Goal: Information Seeking & Learning: Learn about a topic

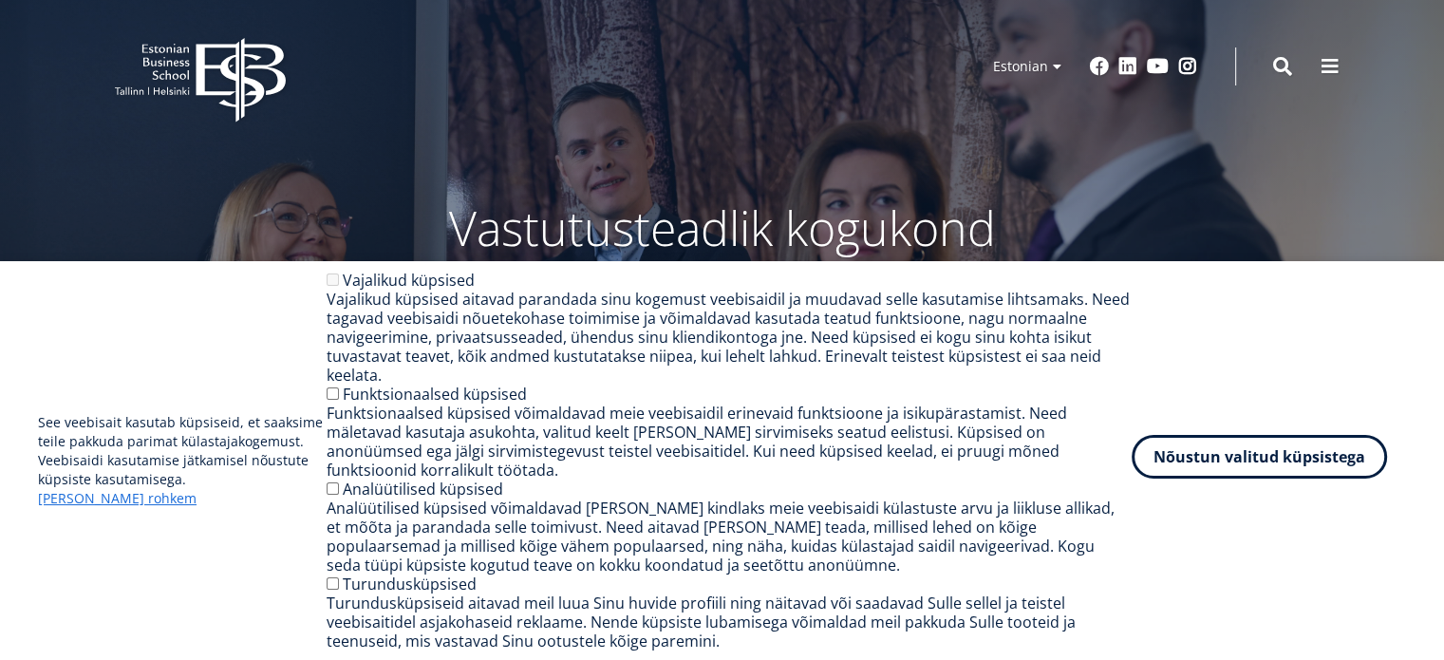
drag, startPoint x: 1204, startPoint y: 462, endPoint x: 1215, endPoint y: 487, distance: 27.2
click at [1215, 478] on button "Nõustun valitud küpsistega" at bounding box center [1259, 457] width 255 height 44
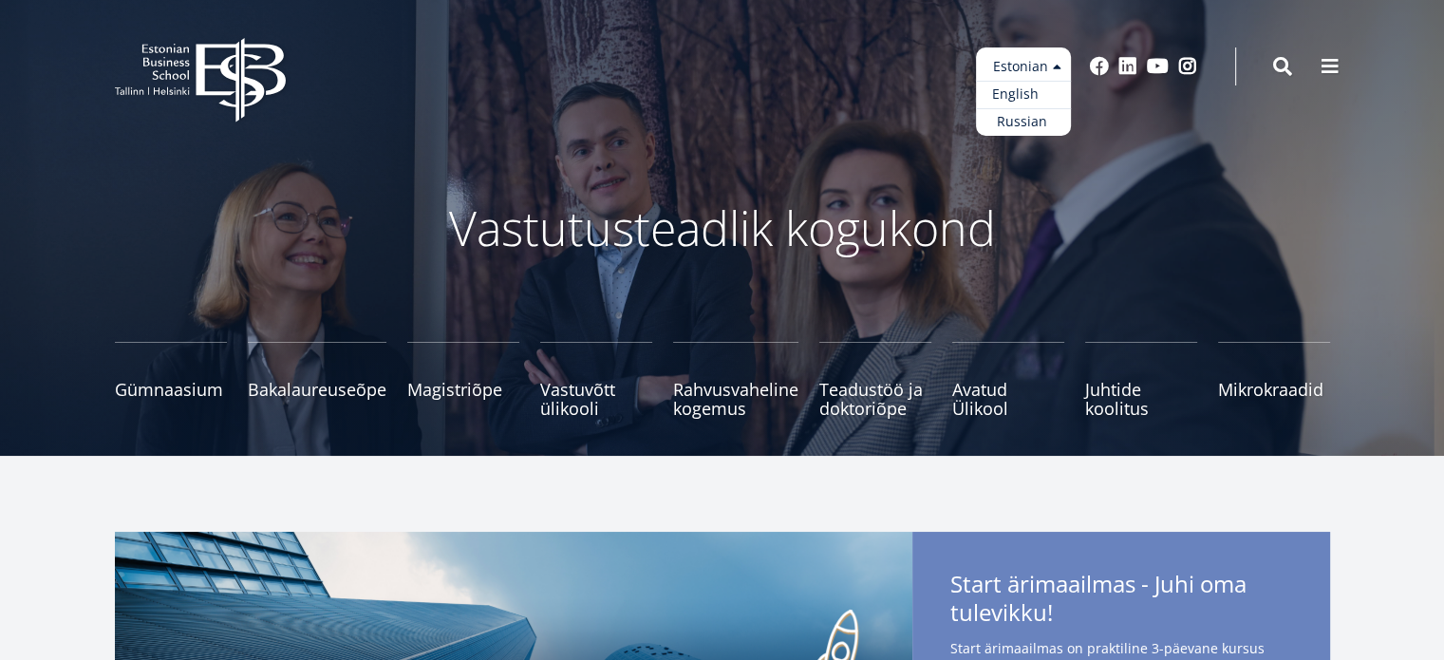
click at [1023, 94] on link "English" at bounding box center [1023, 95] width 95 height 28
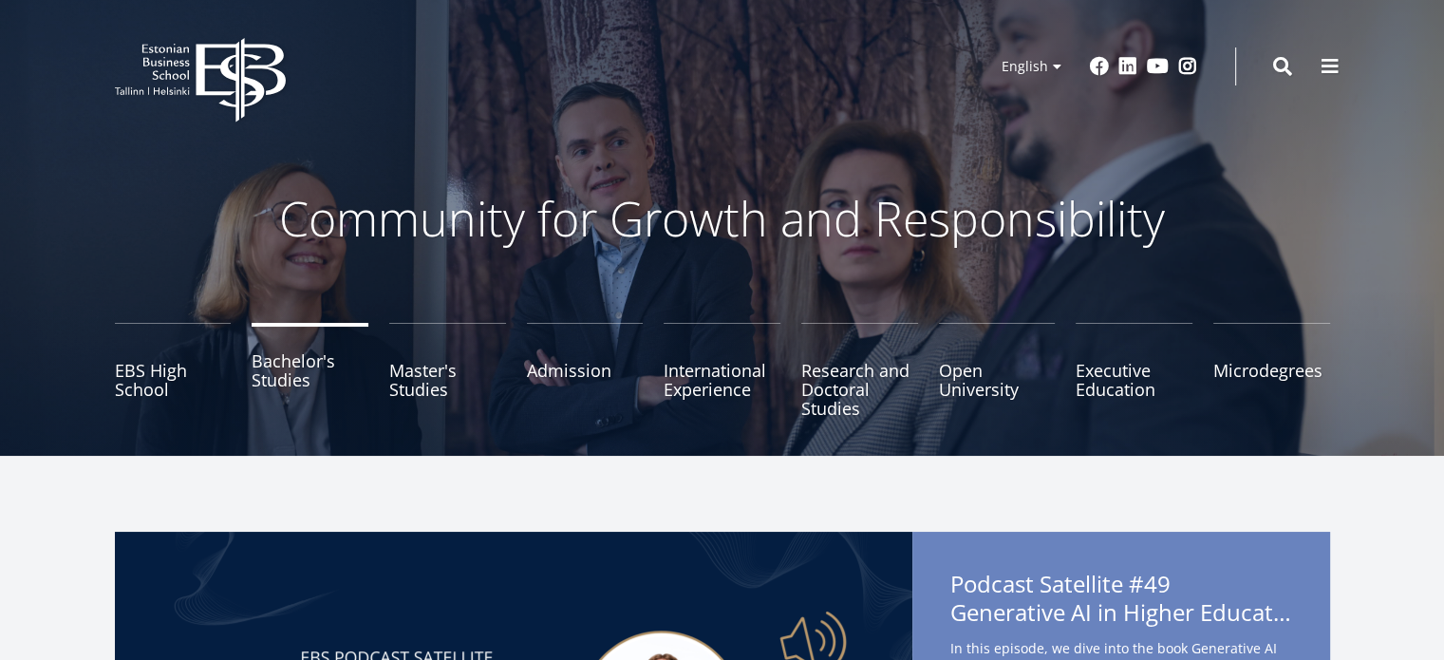
click at [279, 387] on link "Bachelor's Studies" at bounding box center [310, 370] width 117 height 95
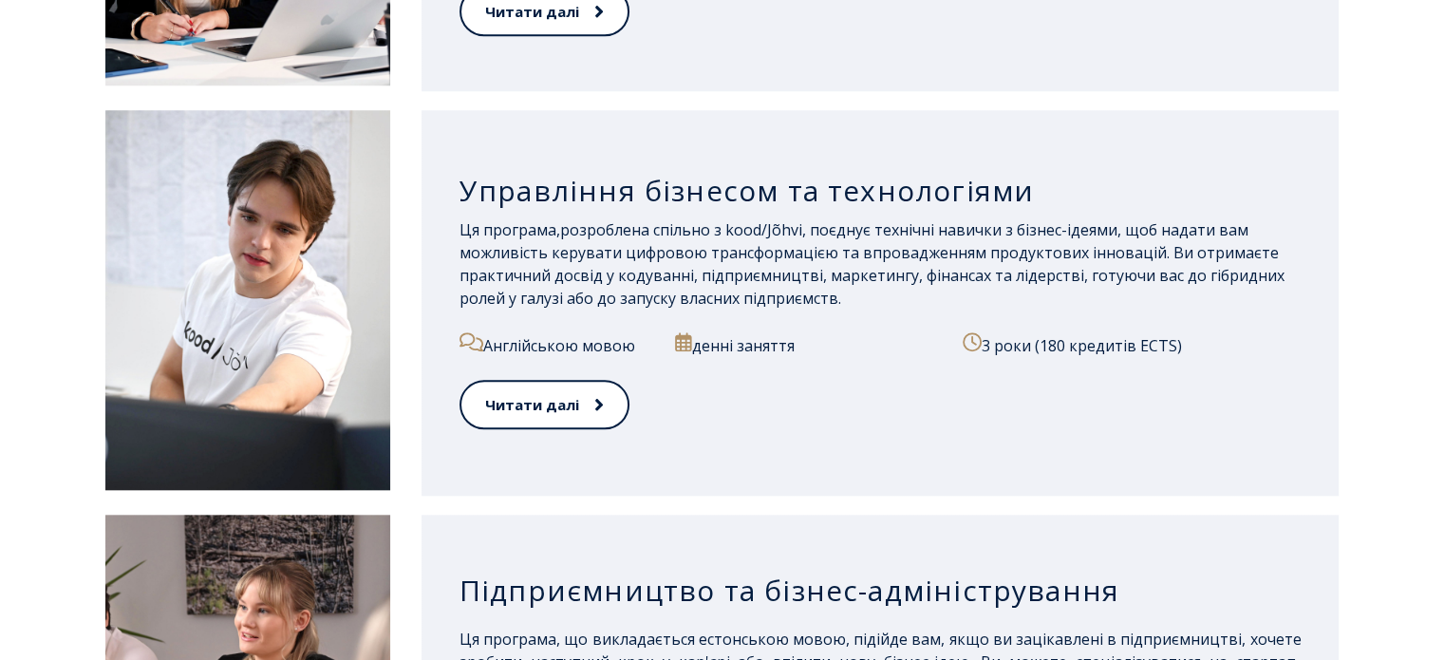
scroll to position [1732, 0]
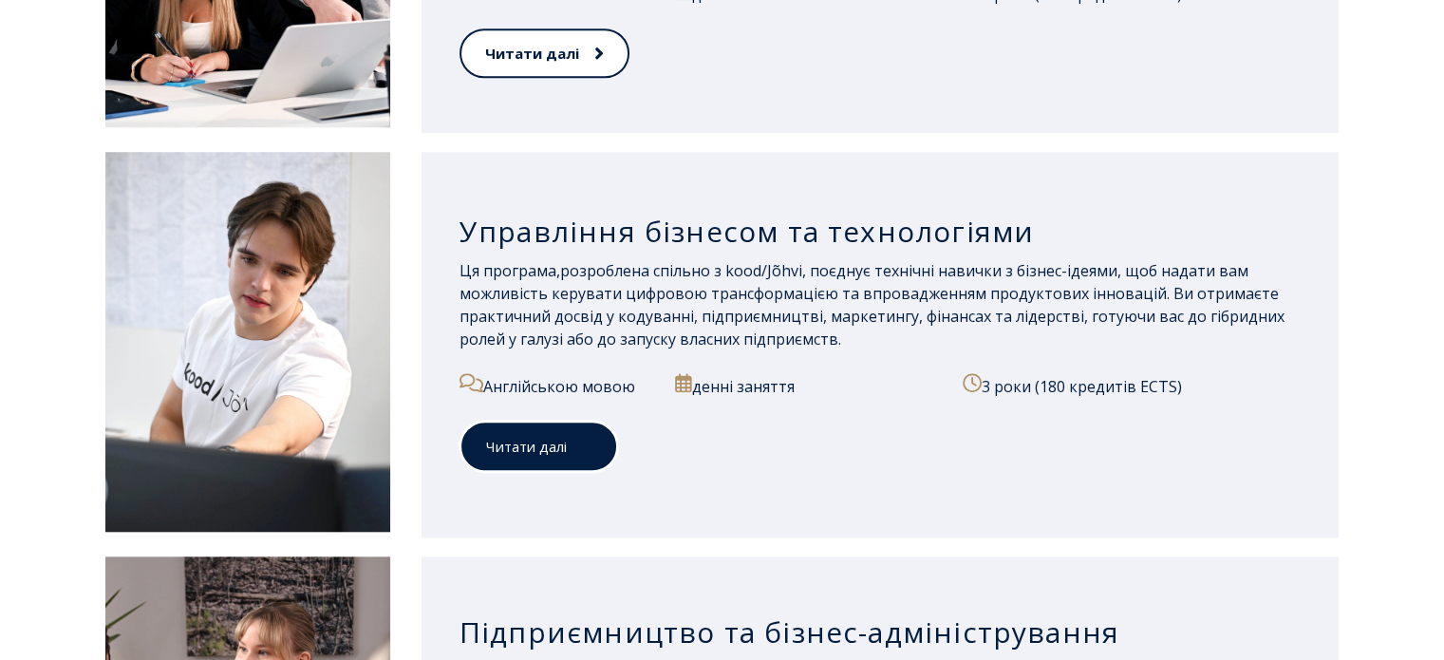
click at [551, 435] on link "Читати далі" at bounding box center [539, 447] width 159 height 52
